Goal: Task Accomplishment & Management: Manage account settings

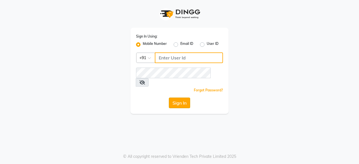
type input "9910088406"
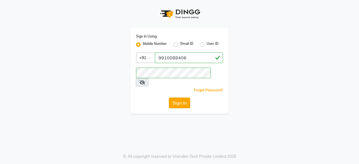
click at [179, 98] on button "Sign In" at bounding box center [179, 103] width 21 height 11
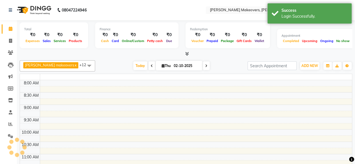
select select "en"
